Goal: Navigation & Orientation: Understand site structure

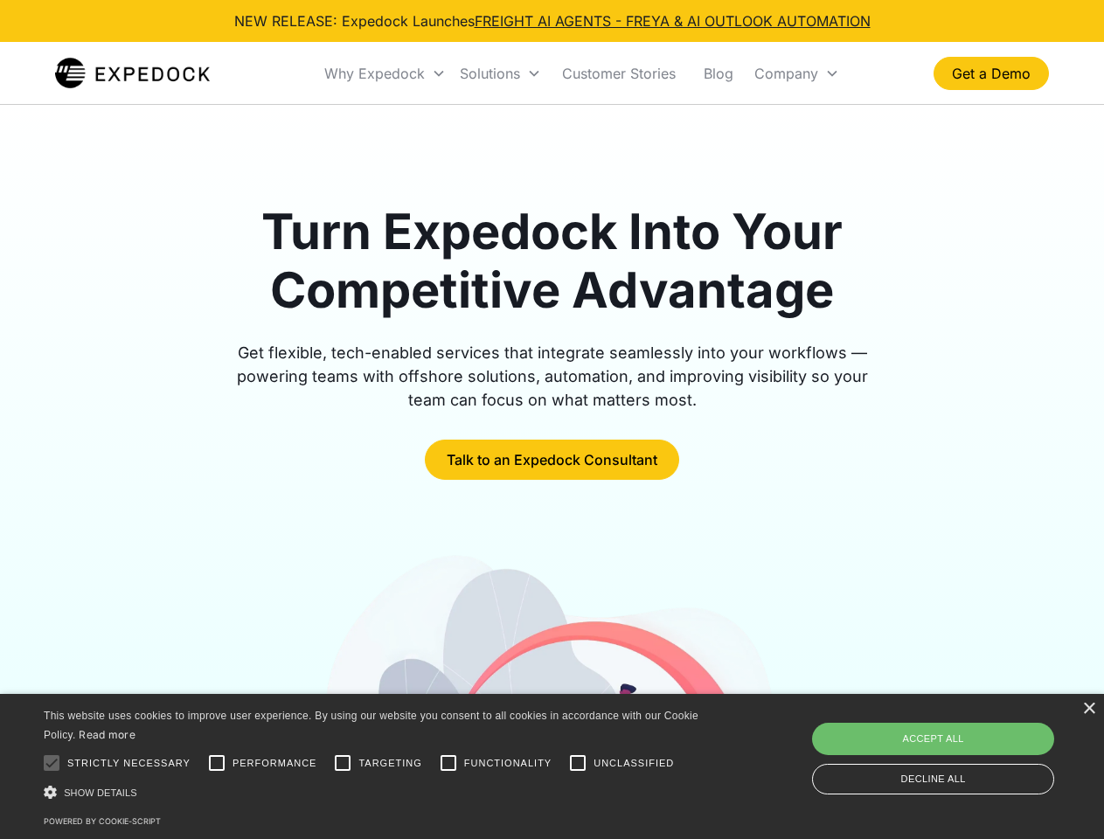
click at [385, 73] on div "Why Expedock" at bounding box center [374, 73] width 101 height 17
click at [500, 73] on div "Solutions" at bounding box center [490, 73] width 60 height 17
click at [796, 73] on div "Company" at bounding box center [786, 73] width 64 height 17
click at [52, 763] on div at bounding box center [51, 763] width 35 height 35
click at [217, 763] on input "Performance" at bounding box center [216, 763] width 35 height 35
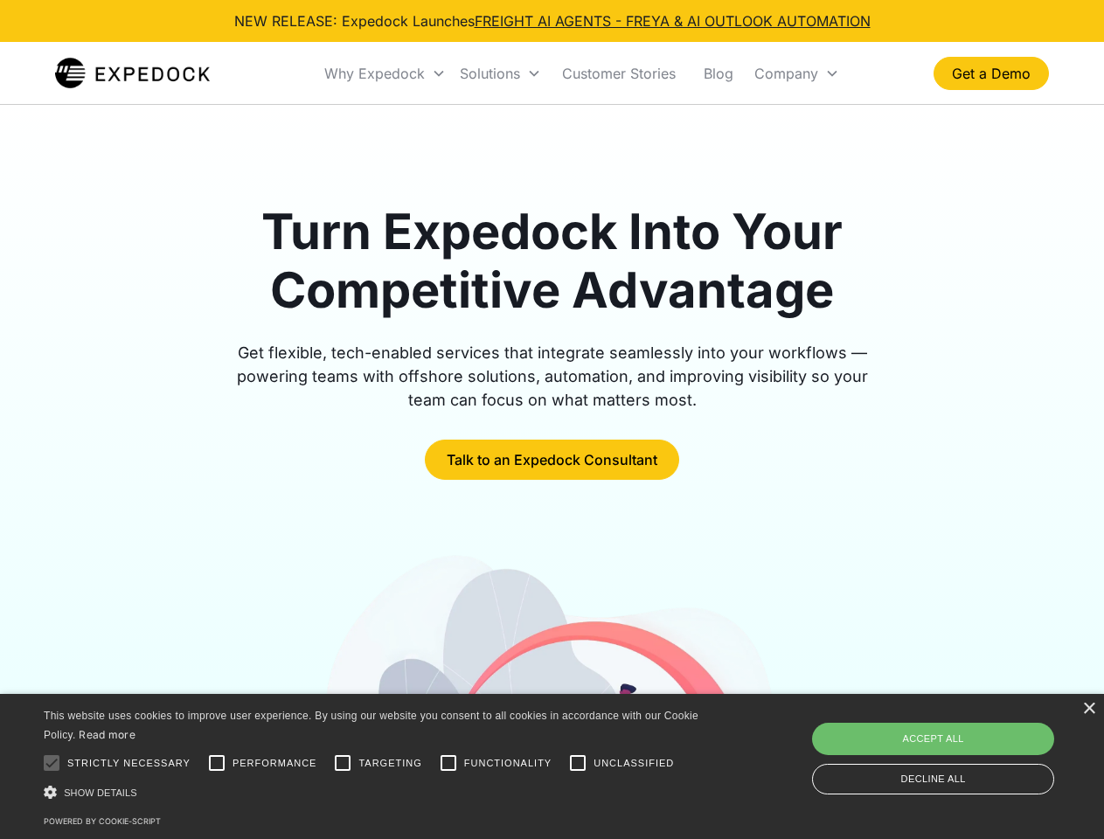
checkbox input "true"
click at [343, 763] on input "Targeting" at bounding box center [342, 763] width 35 height 35
checkbox input "true"
click at [448, 763] on input "Functionality" at bounding box center [448, 763] width 35 height 35
checkbox input "true"
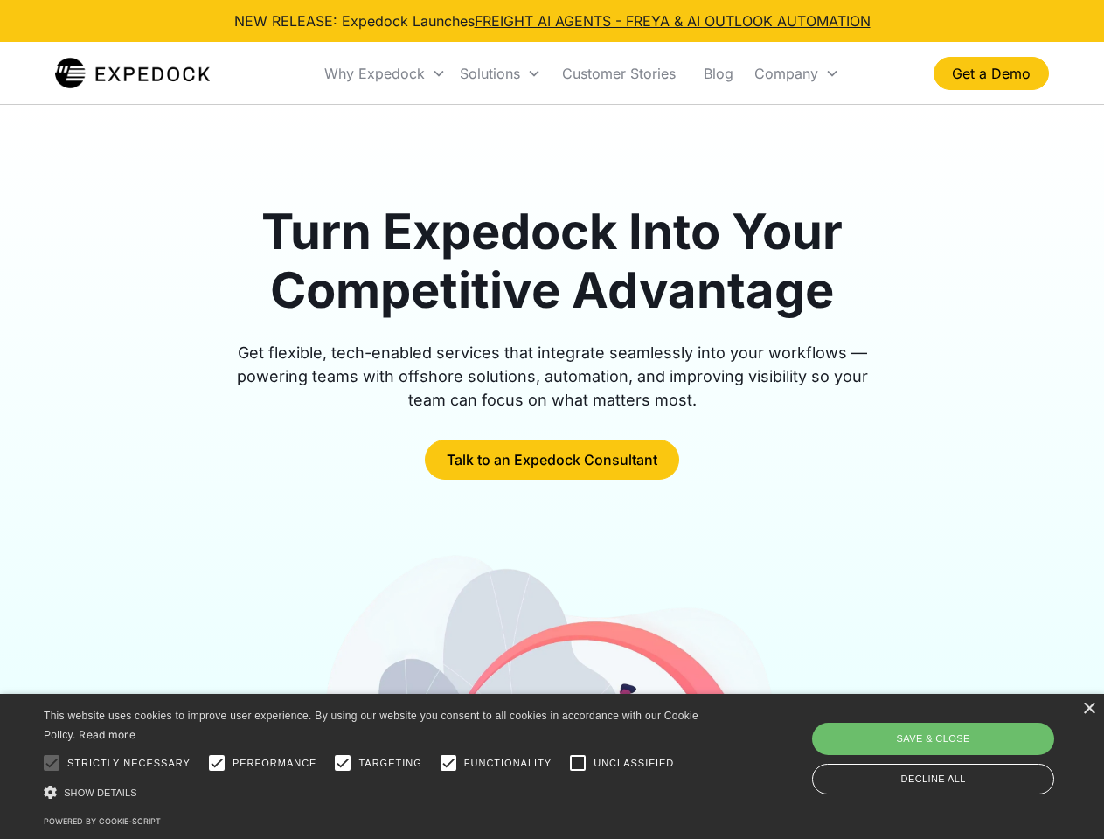
click at [578, 763] on input "Unclassified" at bounding box center [577, 763] width 35 height 35
checkbox input "true"
click at [374, 792] on div "Show details Hide details" at bounding box center [374, 792] width 661 height 18
